Goal: Task Accomplishment & Management: Complete application form

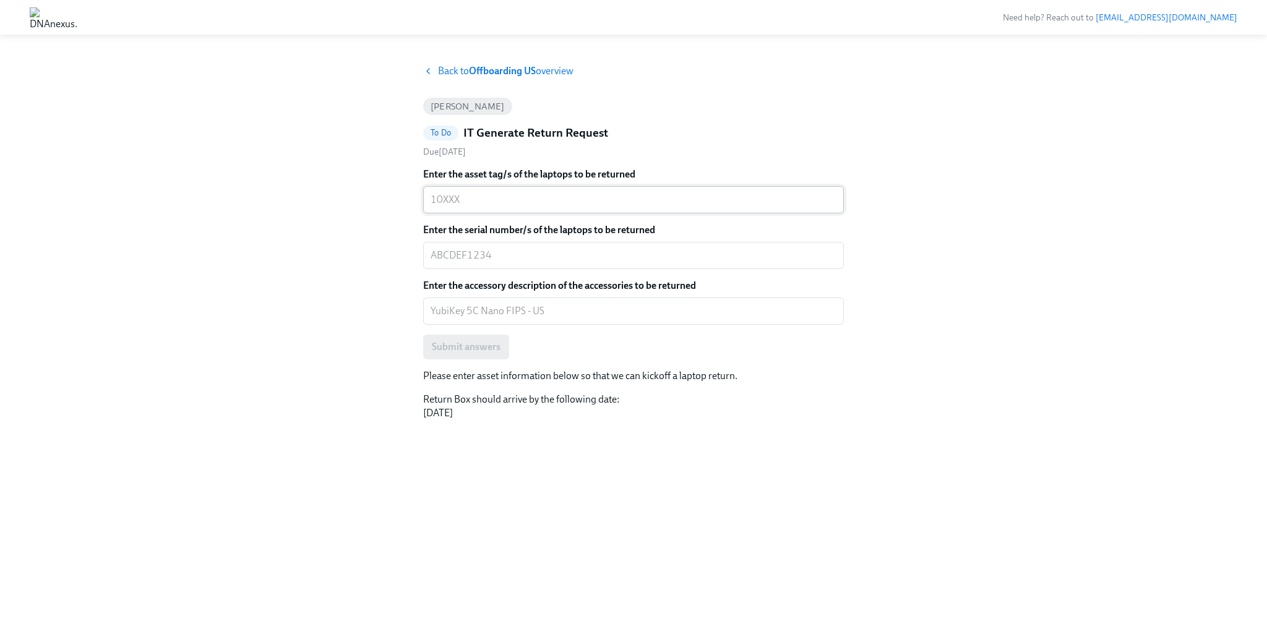
click at [485, 209] on div "x ​" at bounding box center [633, 199] width 421 height 27
click at [471, 207] on div "x ​" at bounding box center [633, 199] width 421 height 27
paste textarea "10534"
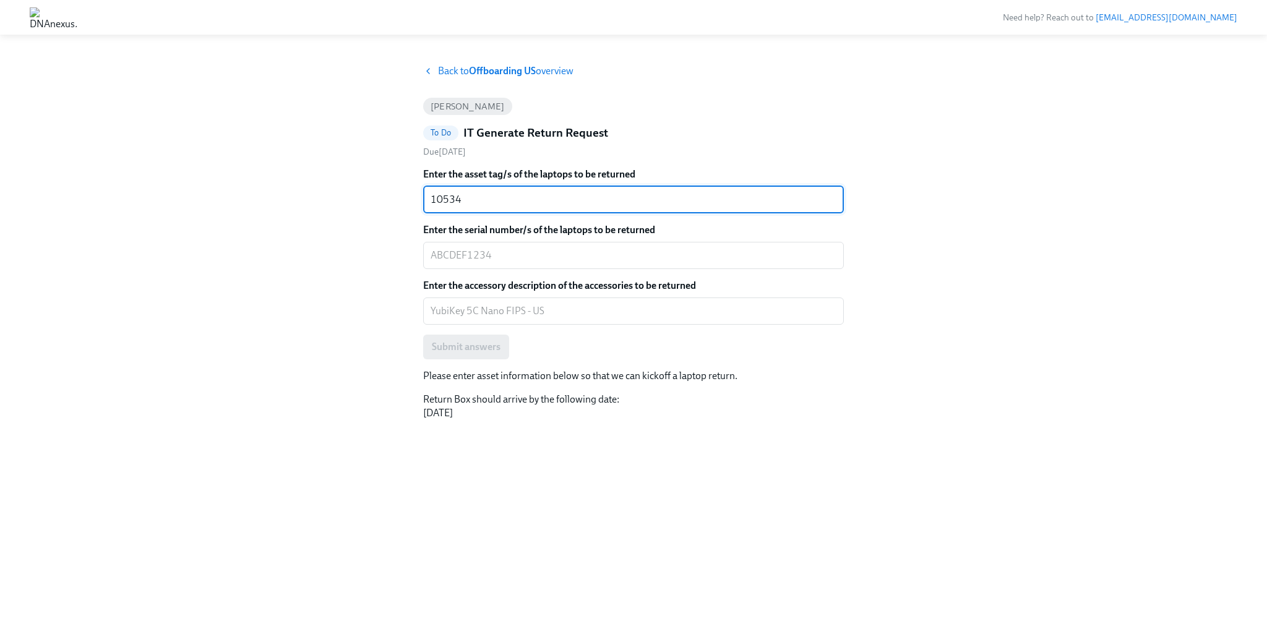
type textarea "10534"
click at [477, 251] on textarea "Enter the serial number/s of the laptops to be returned" at bounding box center [634, 255] width 406 height 15
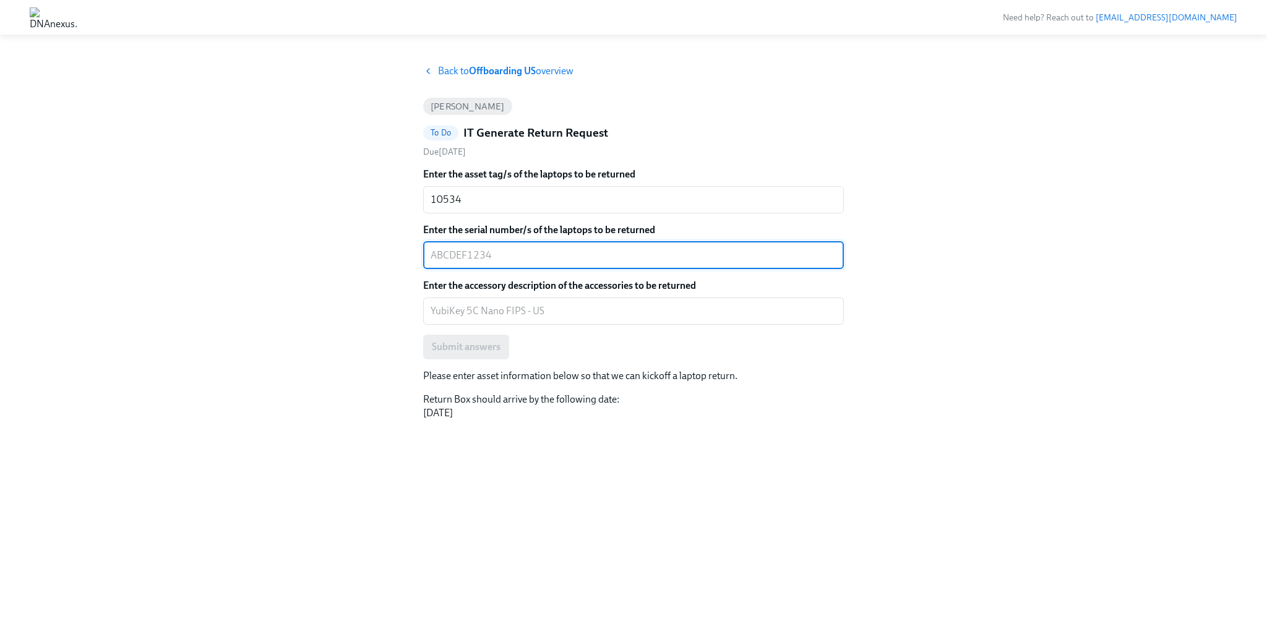
paste textarea "V52LHHJQLG"
type textarea "V52LHHJQLG"
click at [514, 293] on div "Enter the accessory description of the accessories to be returned x ​" at bounding box center [633, 302] width 421 height 46
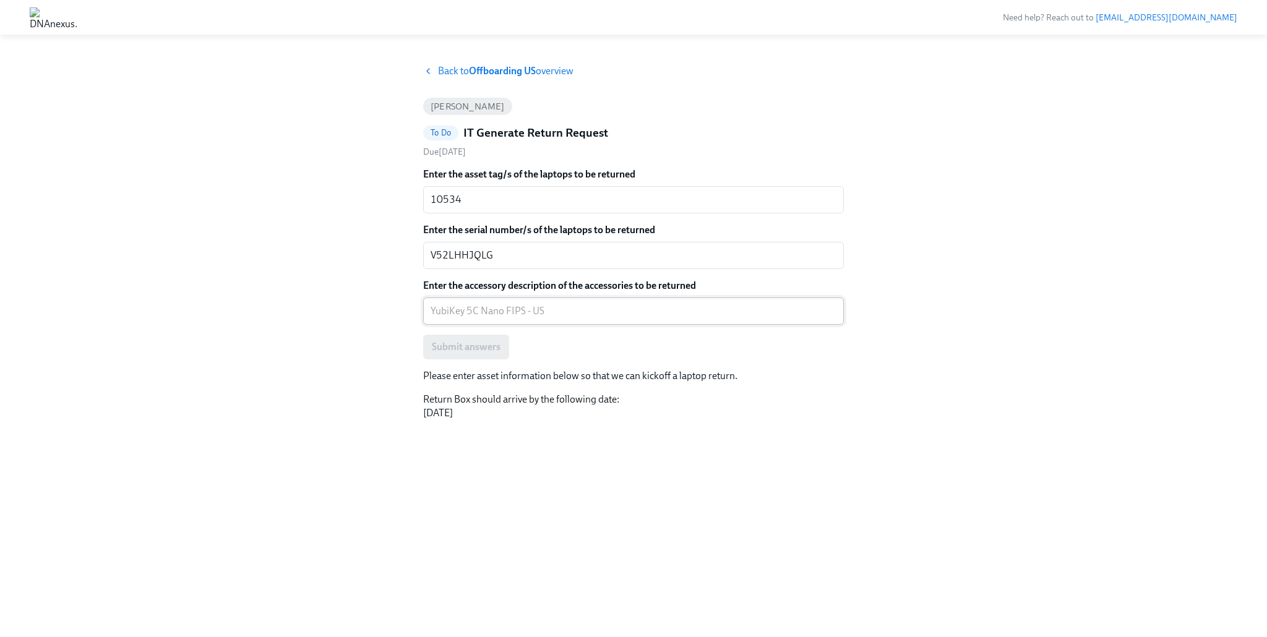
click at [501, 302] on div "x ​" at bounding box center [633, 311] width 421 height 27
paste textarea "YubiKey 5C Nano FIPS"
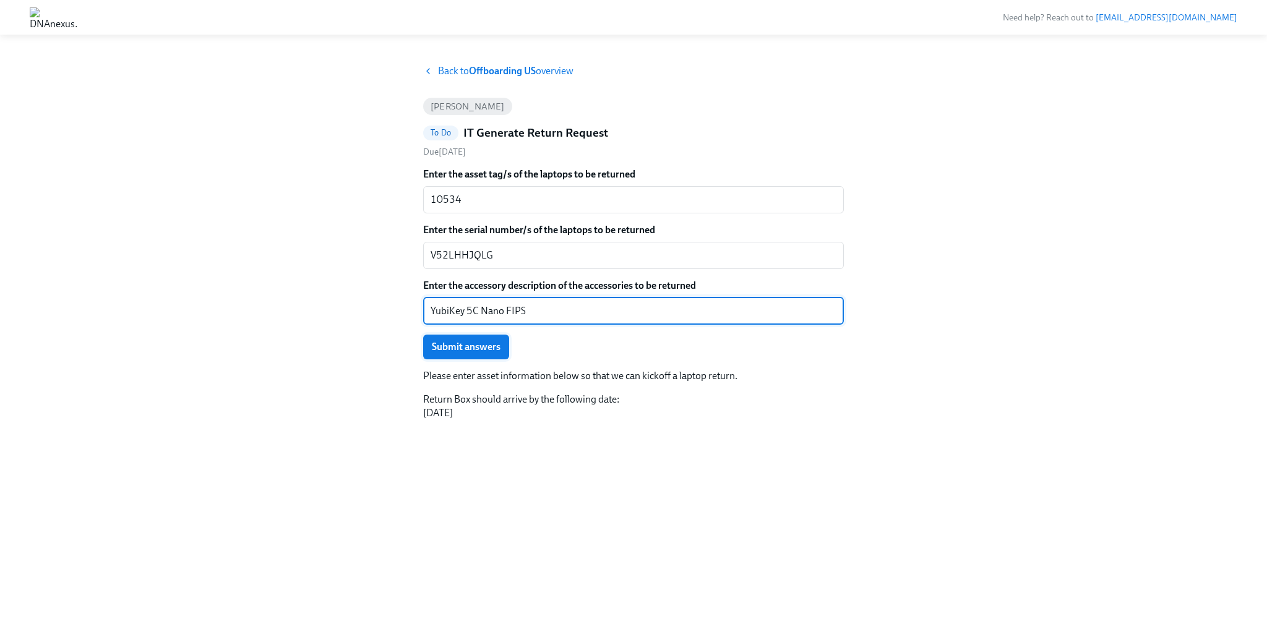
type textarea "YubiKey 5C Nano FIPS"
click at [489, 349] on span "Submit answers" at bounding box center [466, 347] width 69 height 12
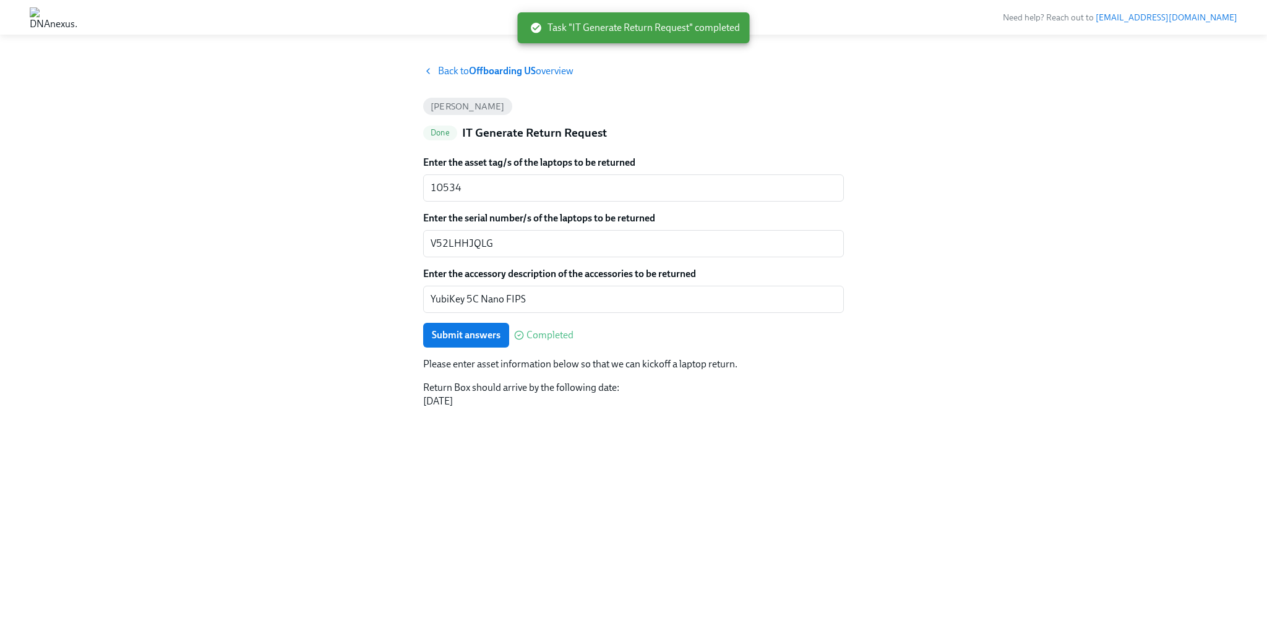
click at [459, 77] on span "Back to Offboarding US overview" at bounding box center [506, 71] width 136 height 14
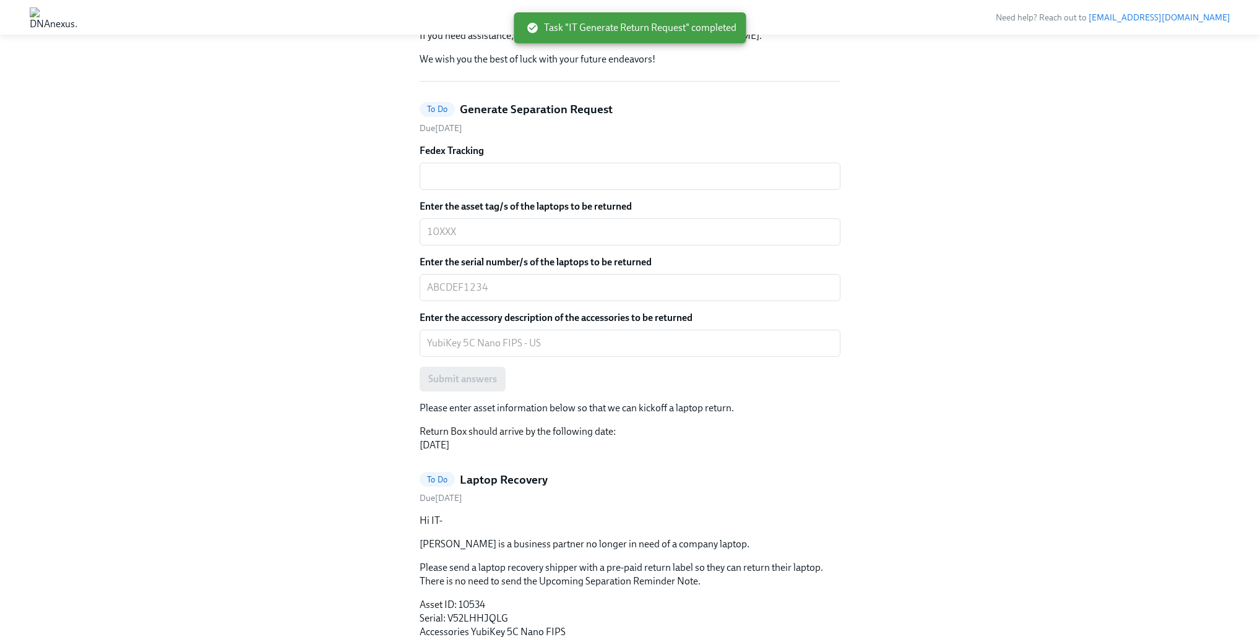
scroll to position [514, 0]
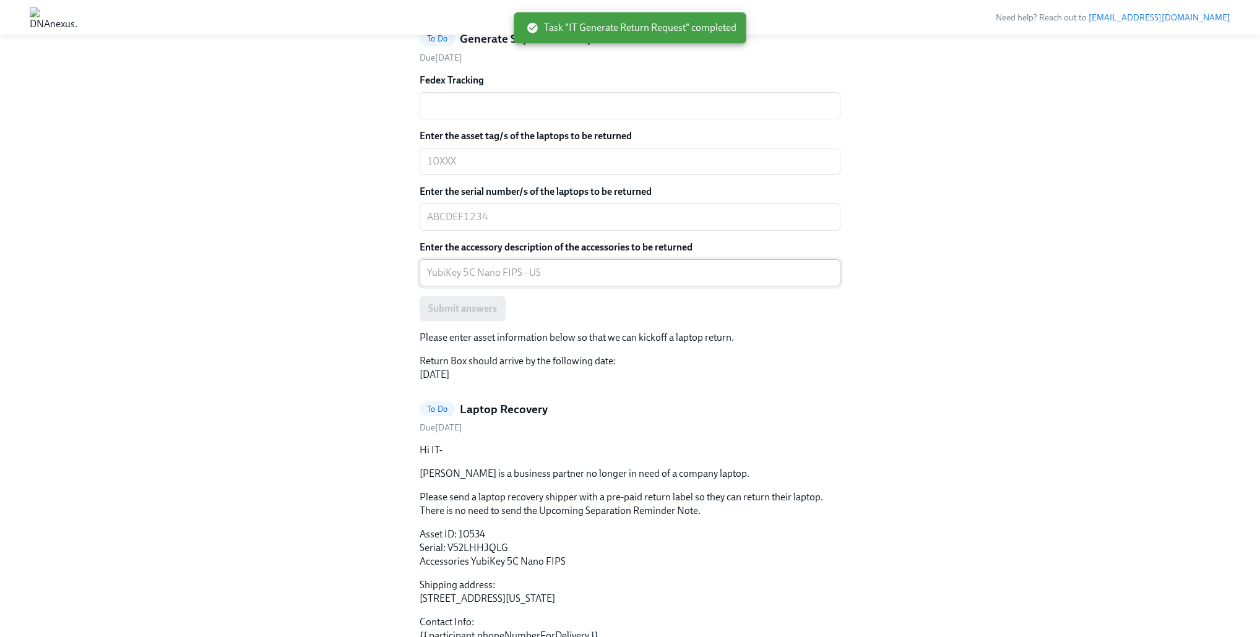
click at [482, 286] on div "x ​" at bounding box center [629, 272] width 421 height 27
paste textarea "YubiKey 5C Nano FIPS"
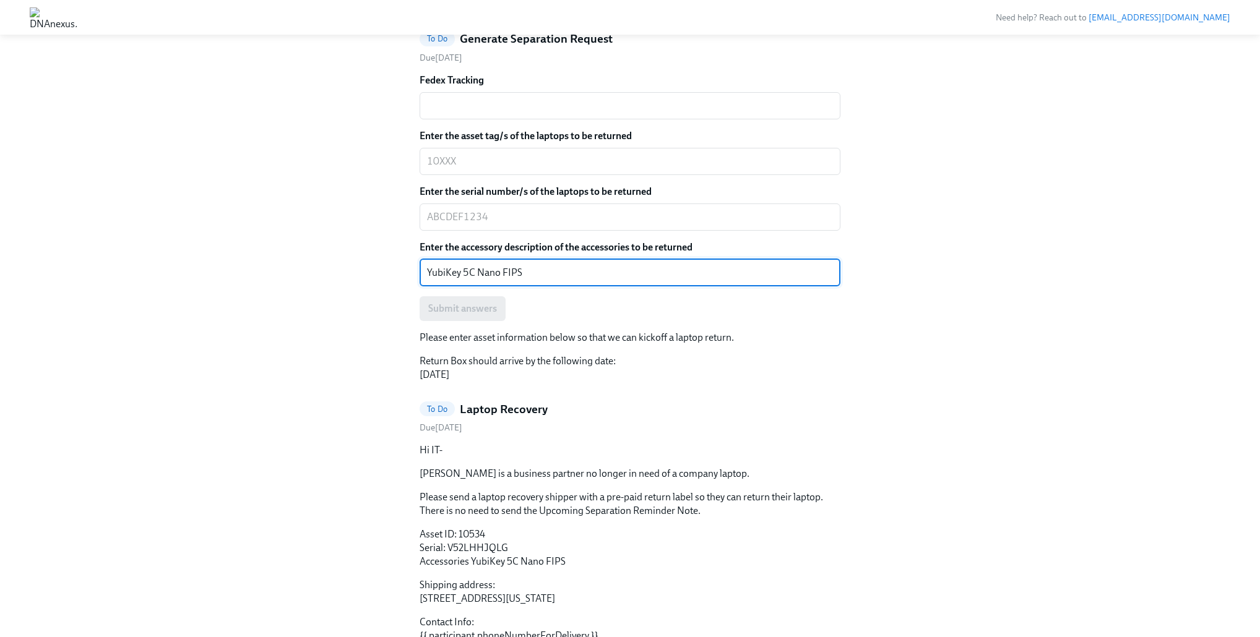
type textarea "YubiKey 5C Nano FIPS"
click at [457, 169] on textarea "Enter the asset tag/s of the laptops to be returned" at bounding box center [630, 161] width 406 height 15
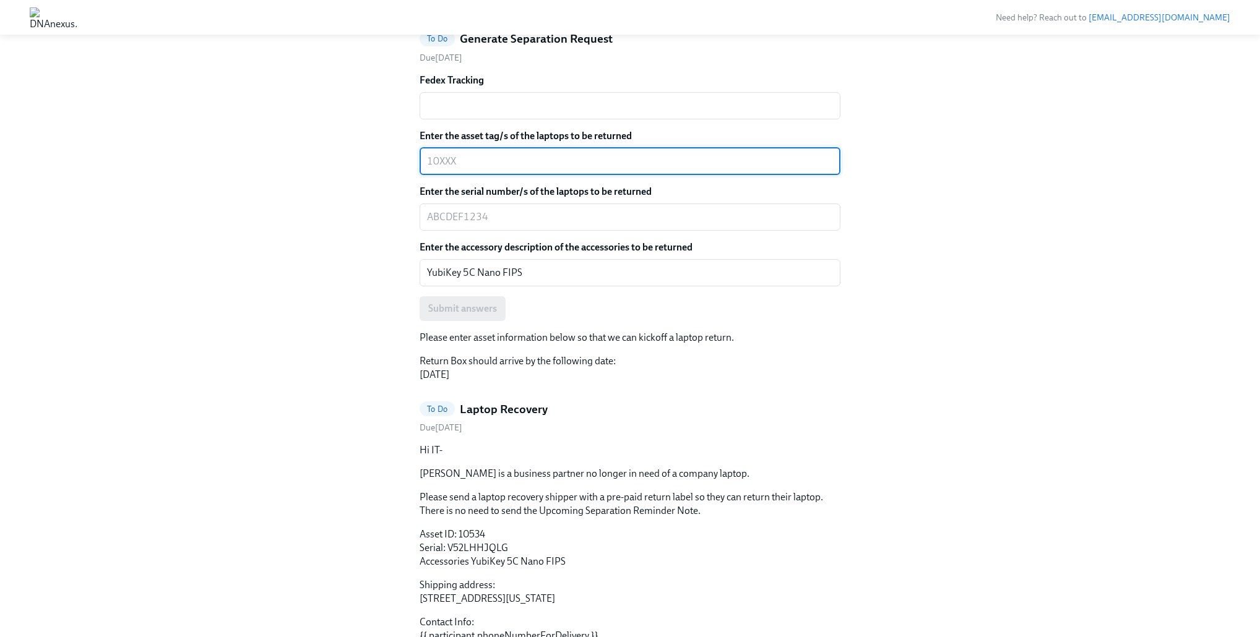
paste textarea "10534"
type textarea "10534"
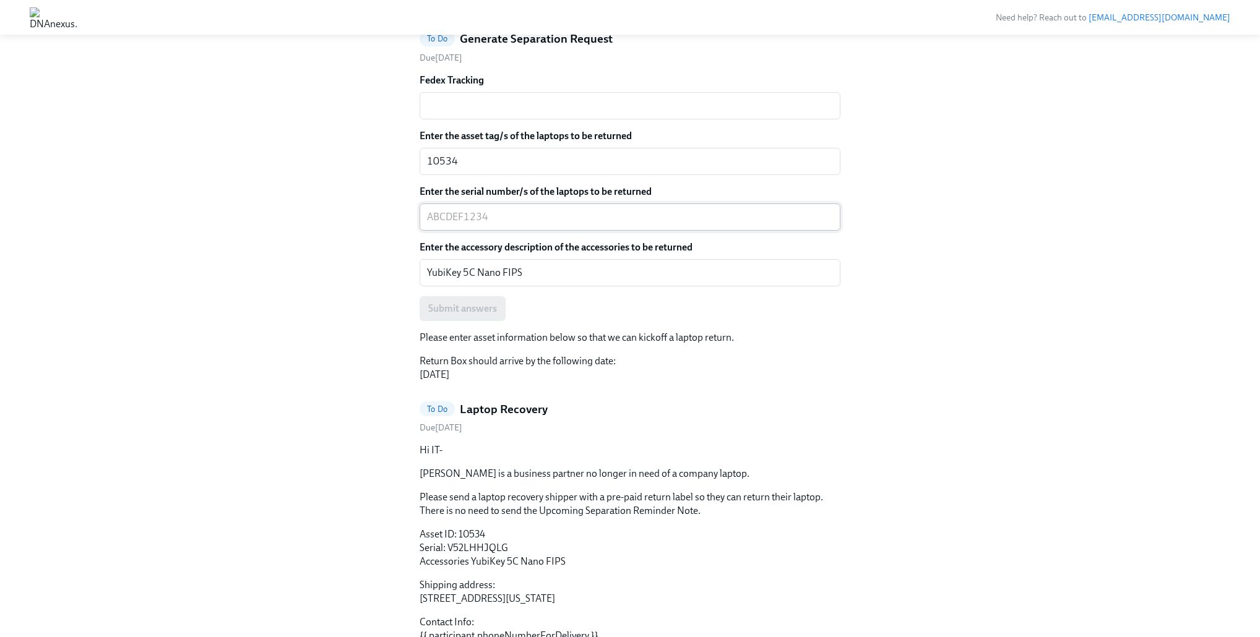
click at [489, 231] on div "x ​" at bounding box center [629, 217] width 421 height 27
paste textarea "V52LHHJQLG"
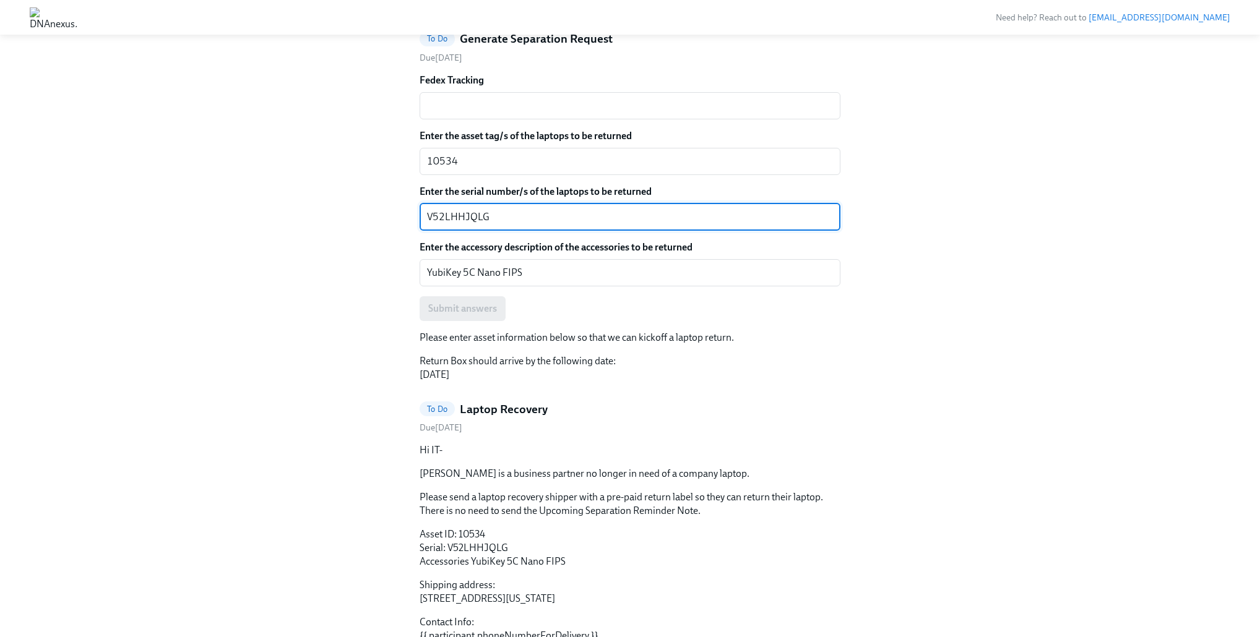
type textarea "V52LHHJQLG"
click at [478, 113] on textarea "Fedex Tracking" at bounding box center [630, 105] width 406 height 15
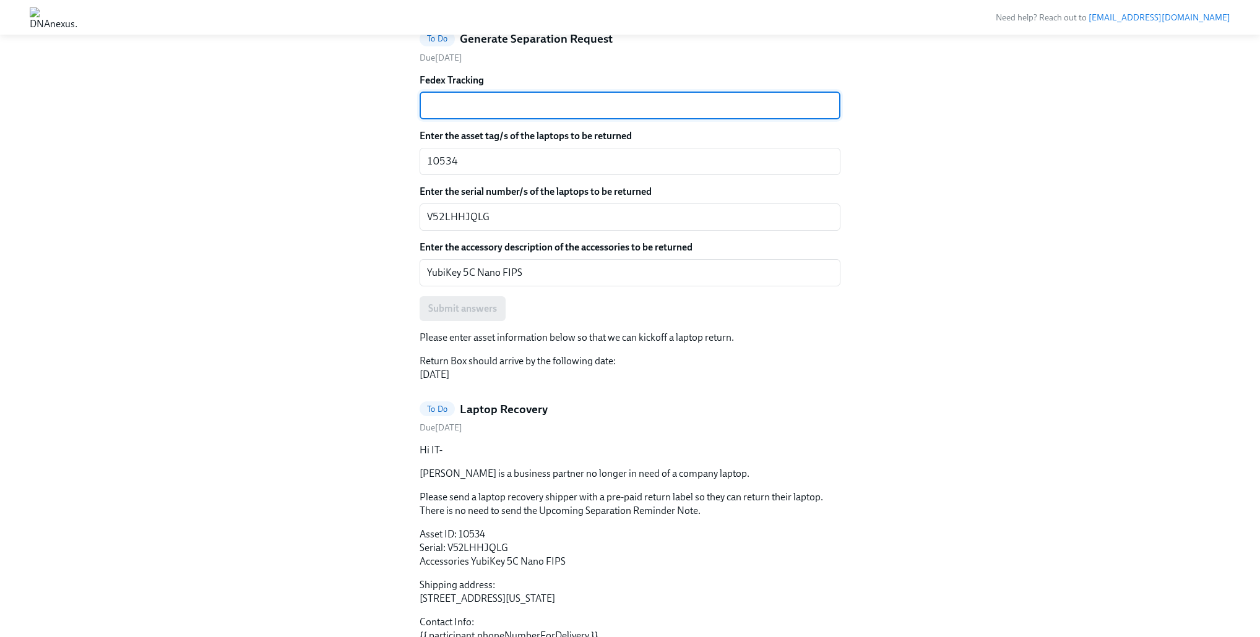
paste textarea "885203035570"
type textarea "885203035570"
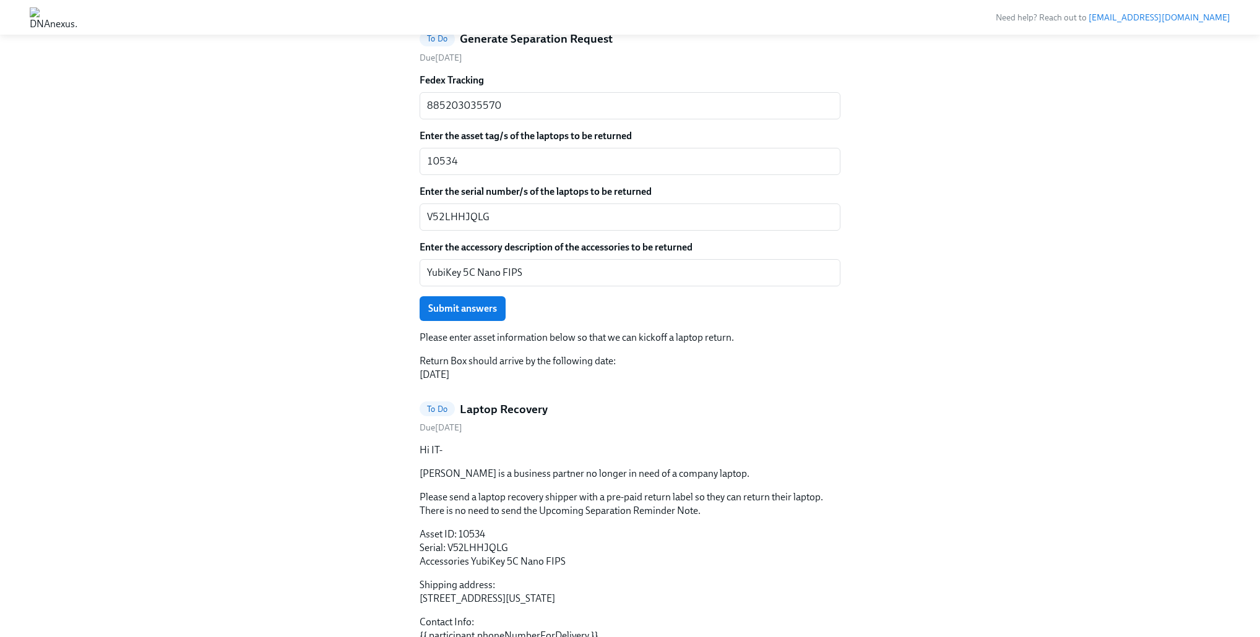
click at [332, 244] on div "Hi BoxIT! This is your personal task list for BoxIT's Offboarding US at DNAnexu…" at bounding box center [630, 204] width 1200 height 1309
click at [451, 321] on button "Submit answers" at bounding box center [462, 308] width 86 height 25
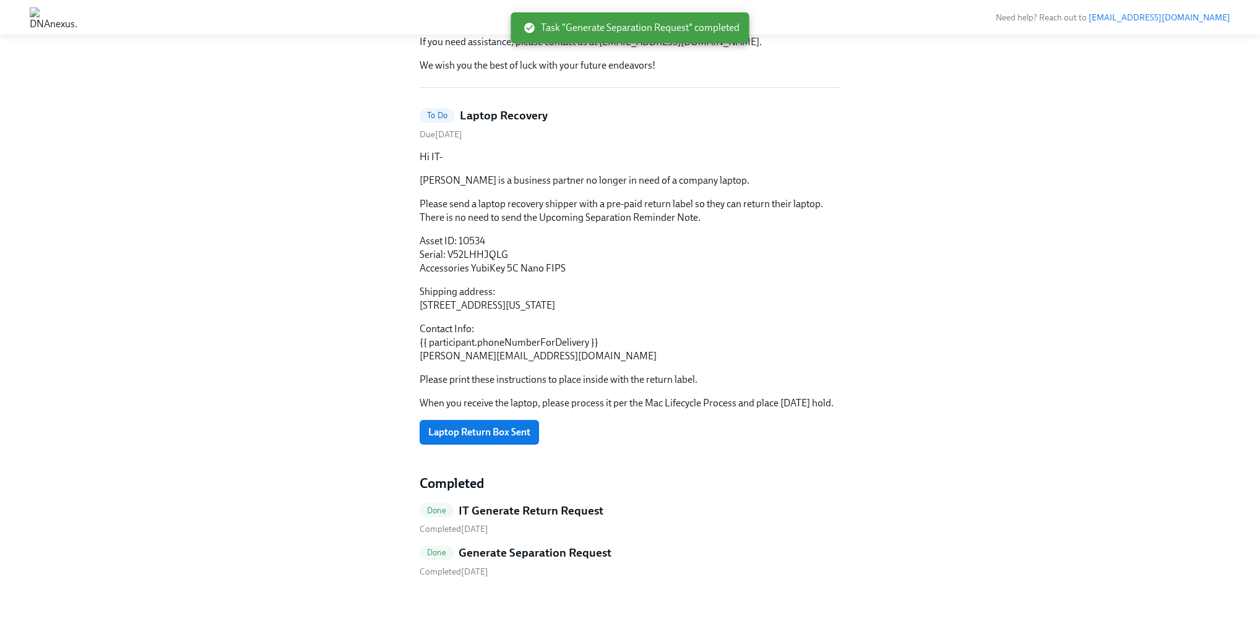
scroll to position [495, 0]
click at [479, 424] on button "Laptop Return Box Sent" at bounding box center [478, 432] width 119 height 25
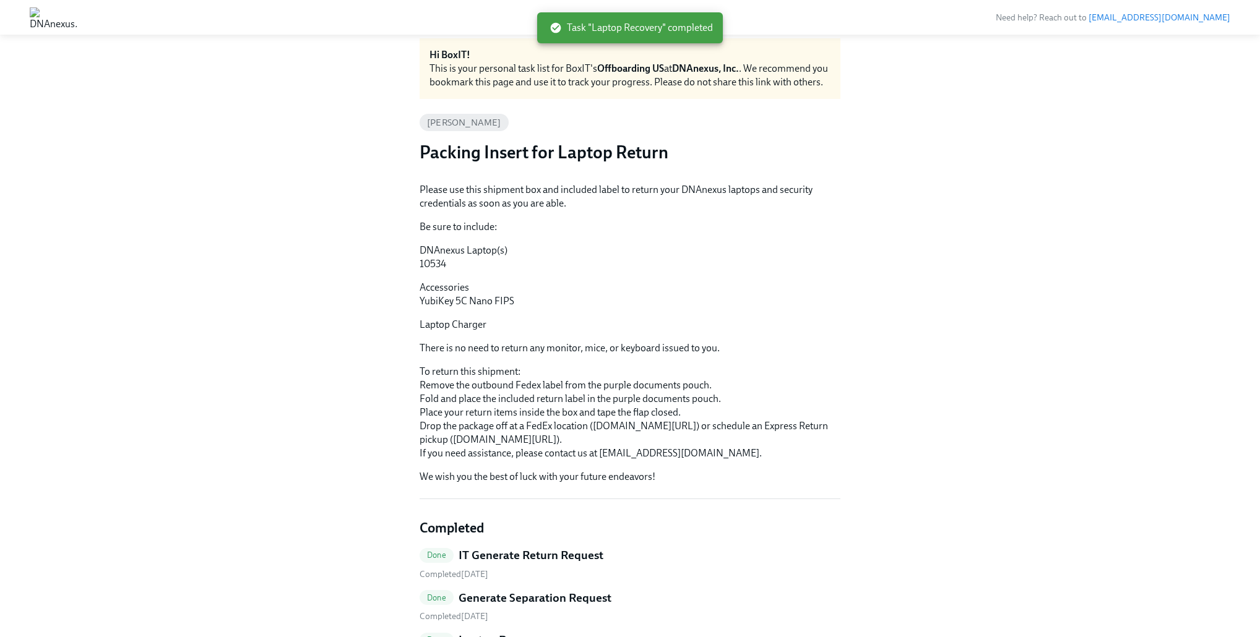
scroll to position [0, 0]
